Goal: Information Seeking & Learning: Check status

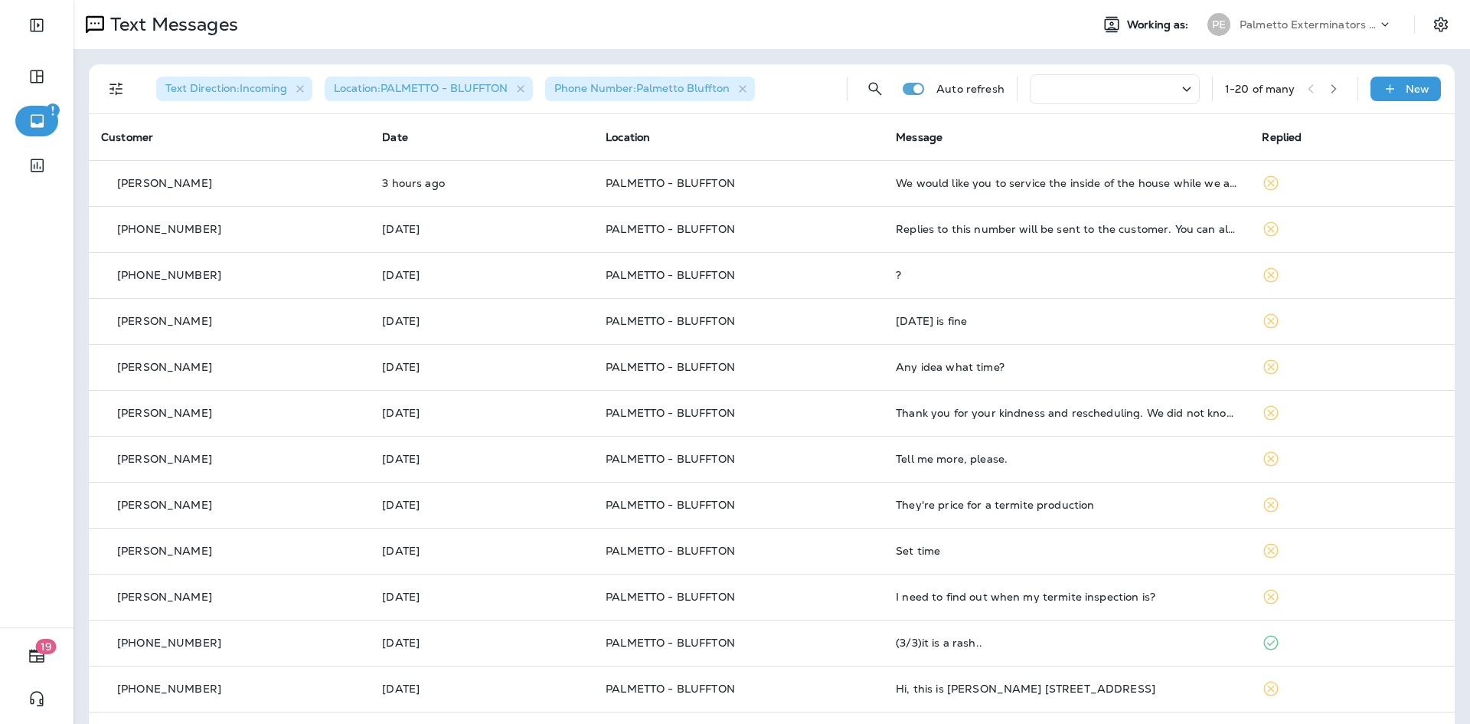
click at [1045, 90] on div at bounding box center [1115, 89] width 170 height 30
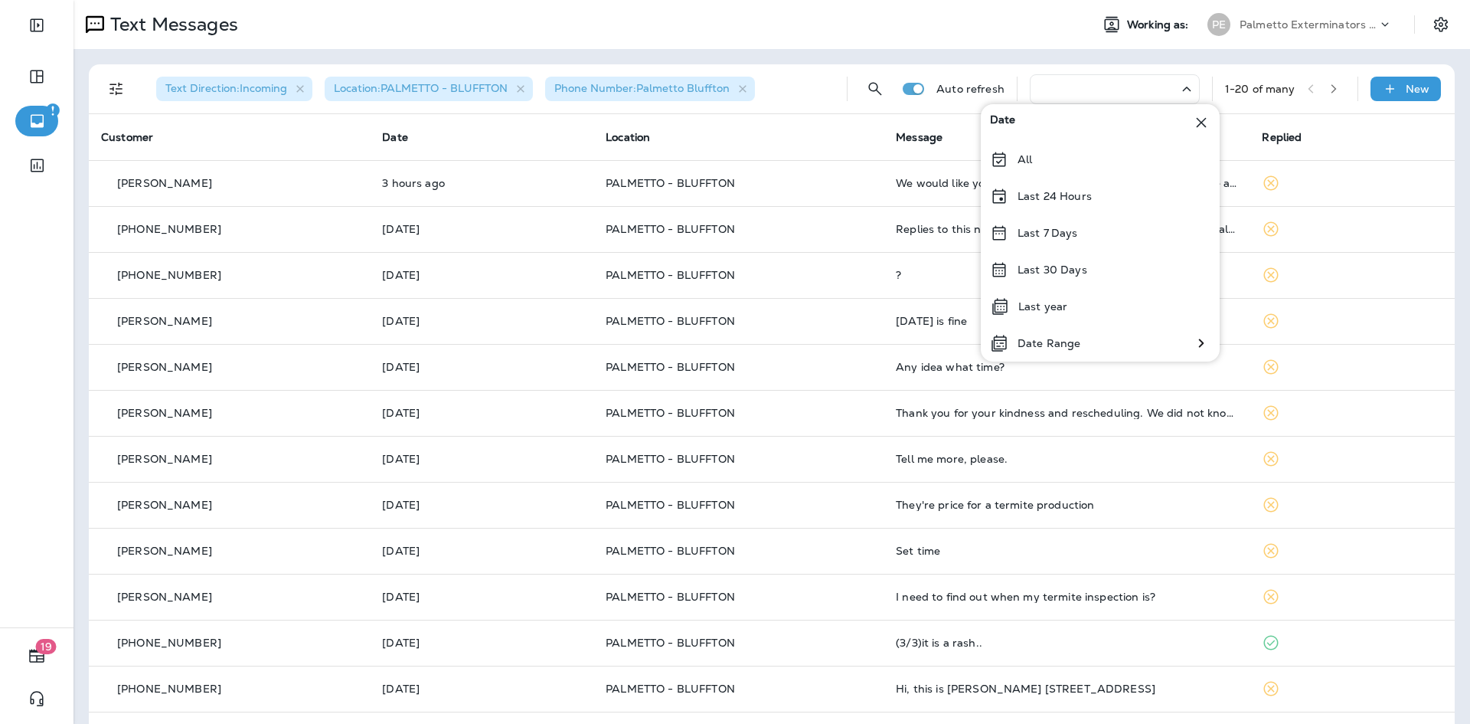
click at [1041, 89] on div at bounding box center [1115, 89] width 170 height 30
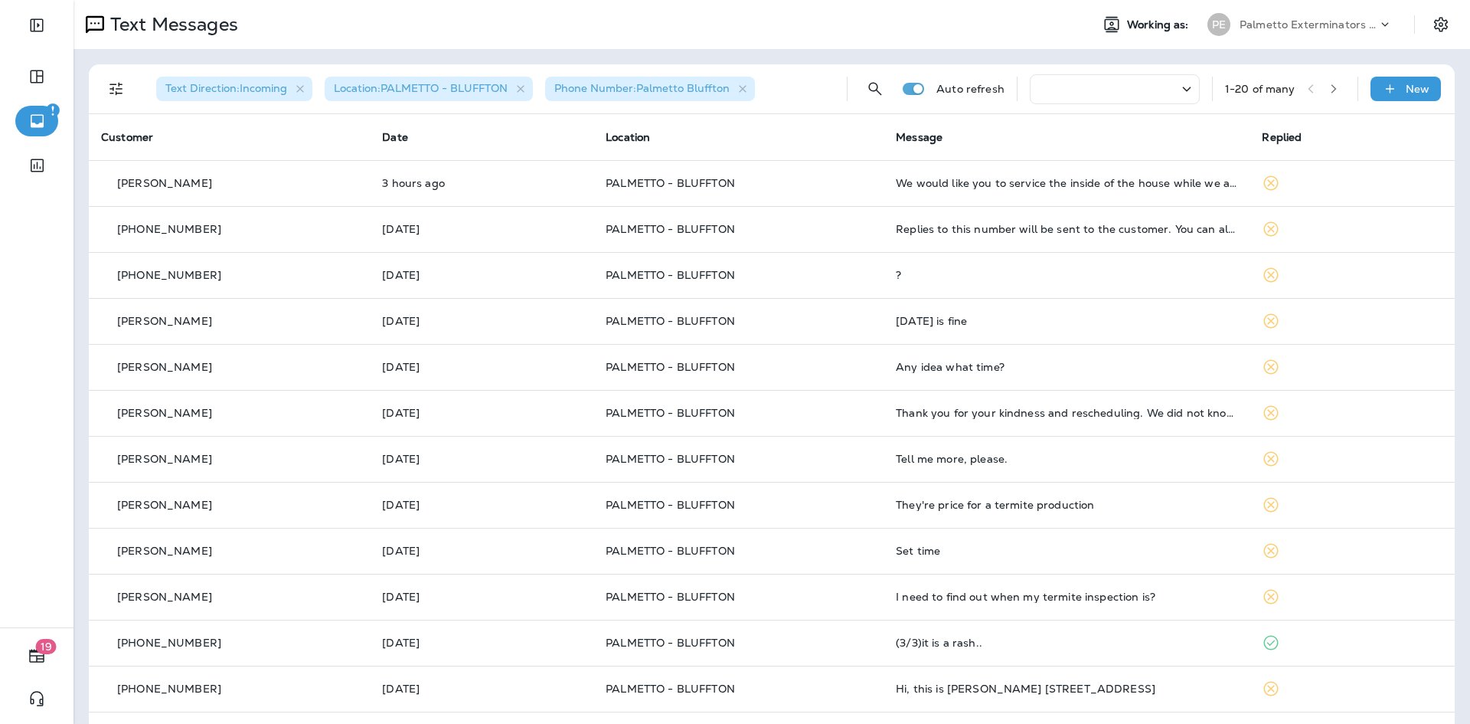
click at [1035, 89] on div at bounding box center [1115, 89] width 170 height 30
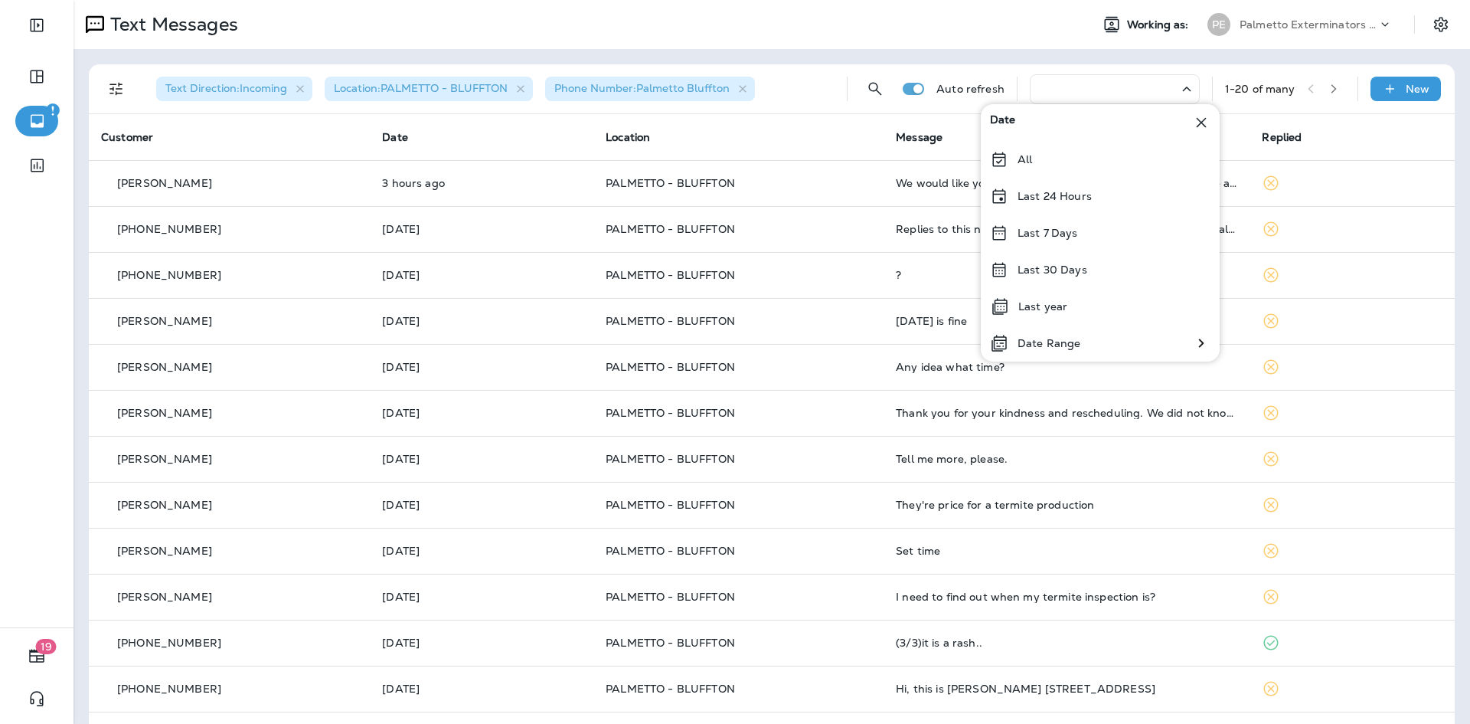
click at [1204, 116] on icon at bounding box center [1201, 122] width 18 height 18
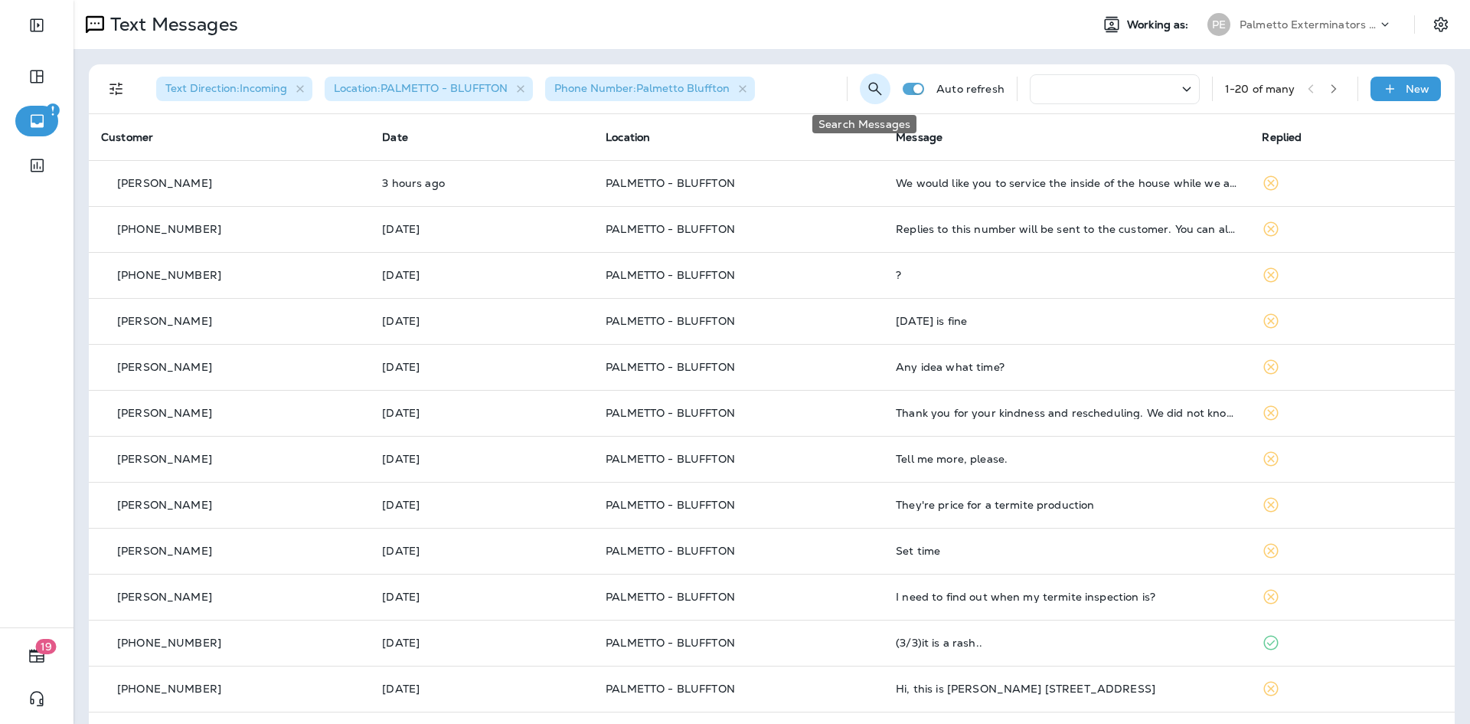
click at [866, 86] on icon "Search Messages" at bounding box center [875, 89] width 18 height 18
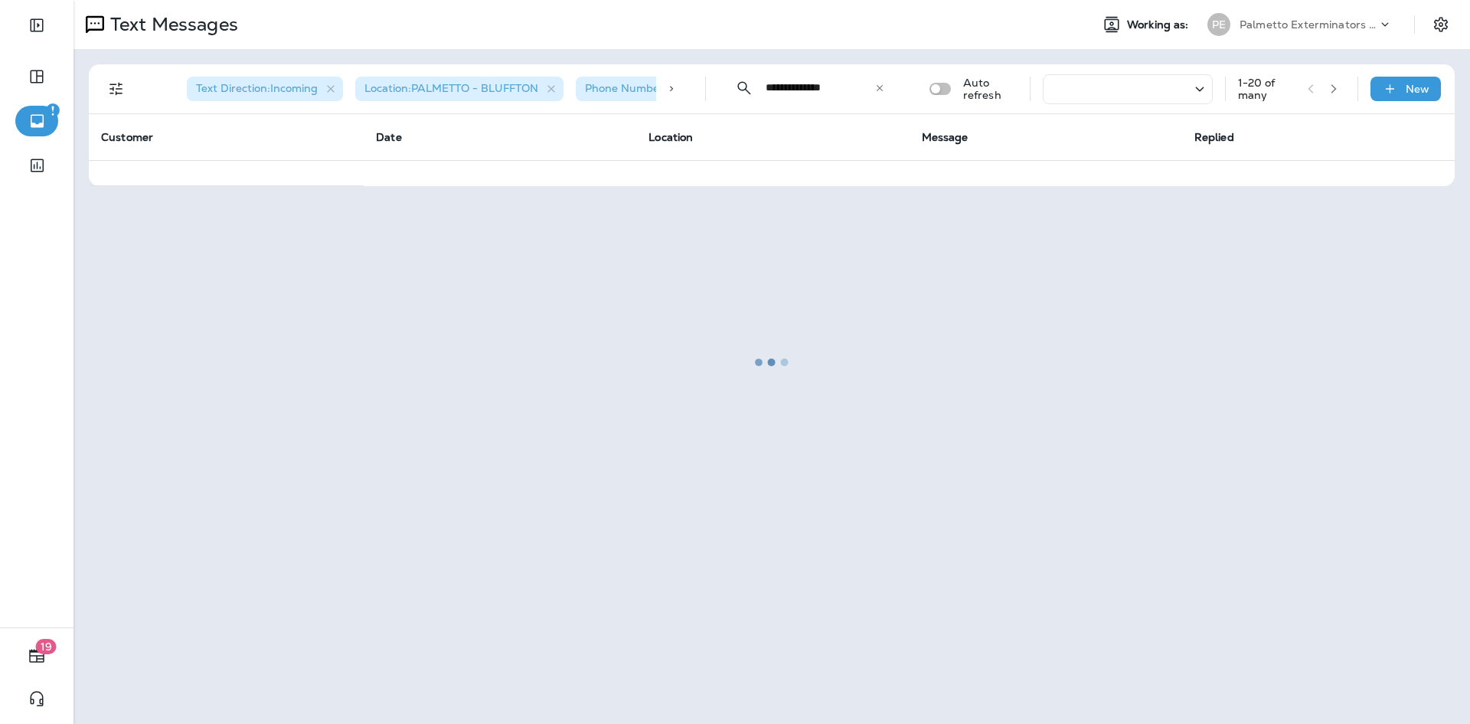
type input "**********"
click at [878, 86] on div at bounding box center [772, 362] width 1394 height 721
click at [883, 87] on div at bounding box center [772, 362] width 1394 height 721
click at [883, 89] on div at bounding box center [772, 362] width 1394 height 721
click at [920, 263] on div at bounding box center [772, 362] width 1394 height 721
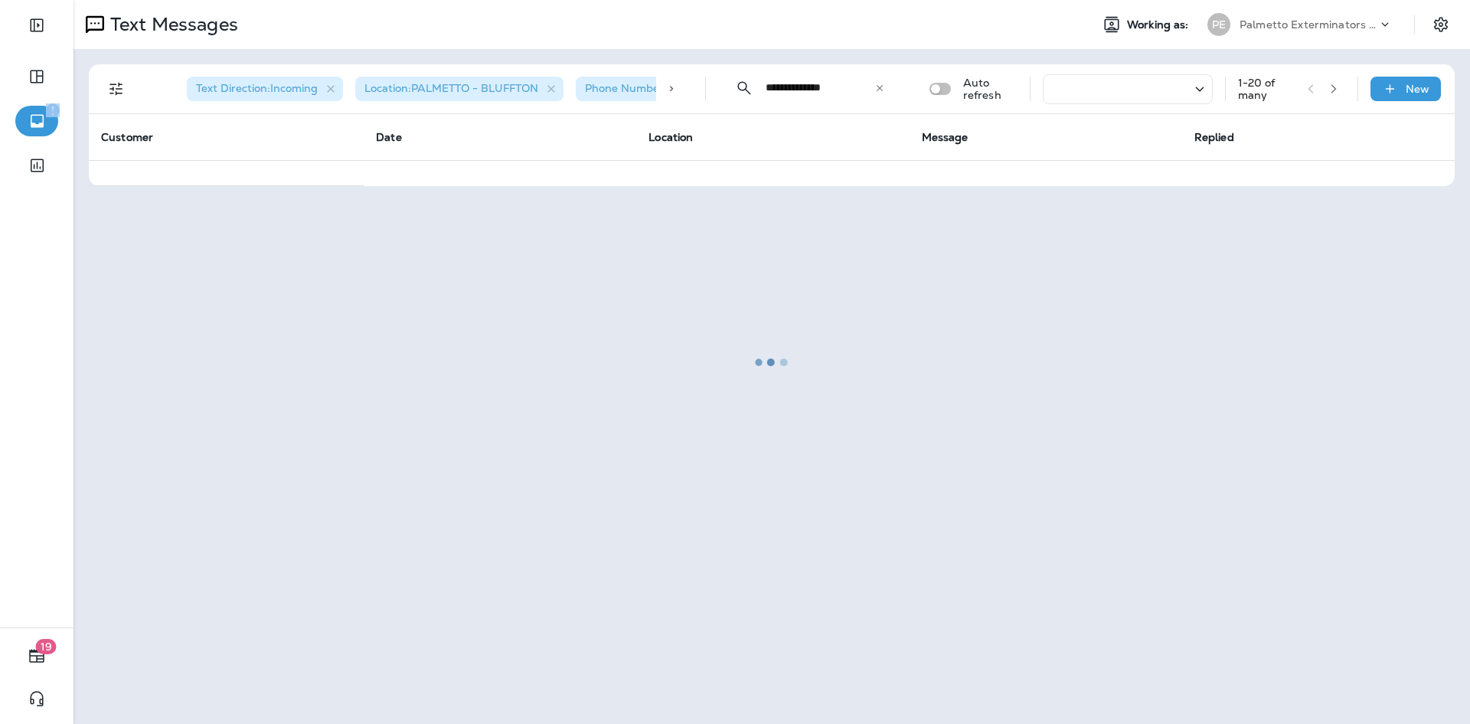
click at [1084, 261] on div at bounding box center [772, 362] width 1394 height 721
click at [884, 83] on div at bounding box center [772, 362] width 1394 height 721
click at [883, 85] on div at bounding box center [772, 362] width 1394 height 721
click at [881, 86] on div at bounding box center [772, 362] width 1394 height 721
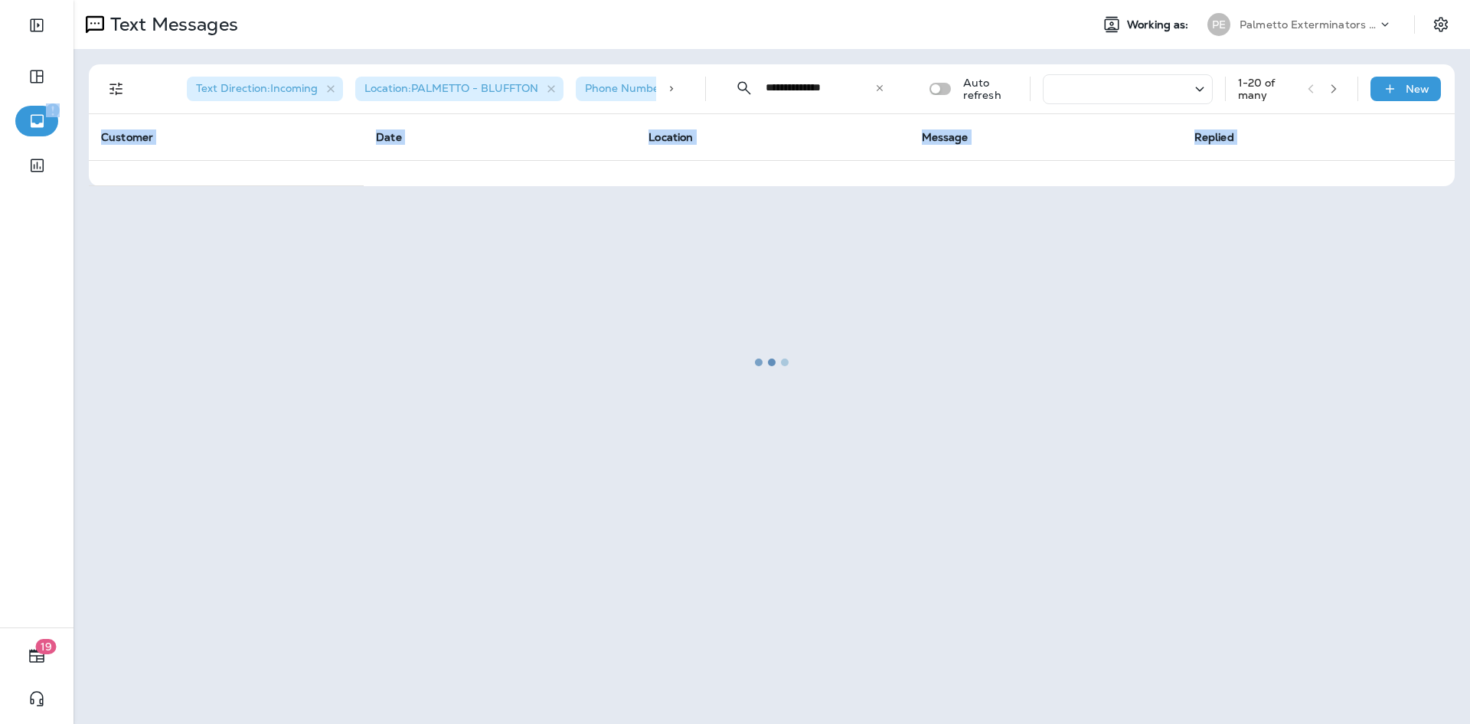
click at [881, 86] on div at bounding box center [772, 362] width 1394 height 721
click at [860, 262] on div at bounding box center [772, 362] width 1394 height 721
